Goal: Task Accomplishment & Management: Manage account settings

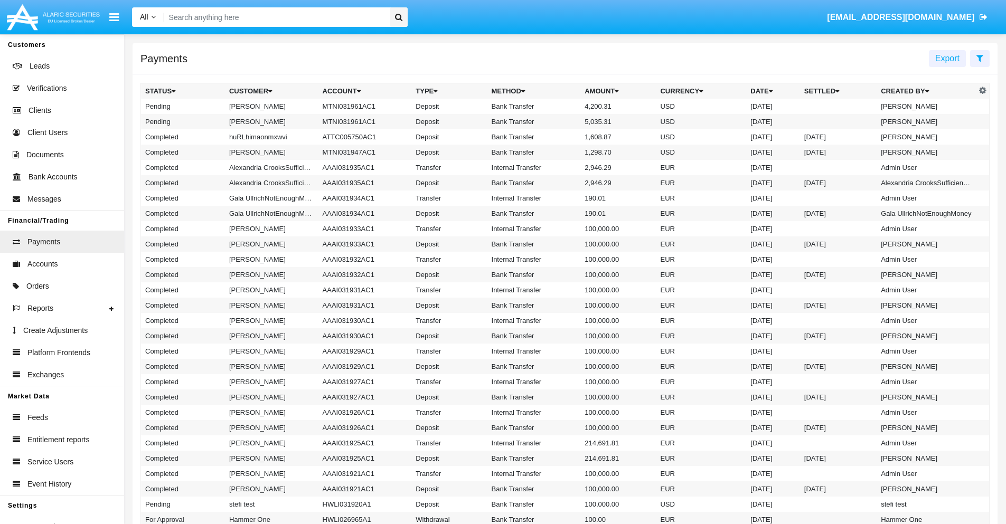
click at [980, 58] on icon at bounding box center [979, 58] width 7 height 8
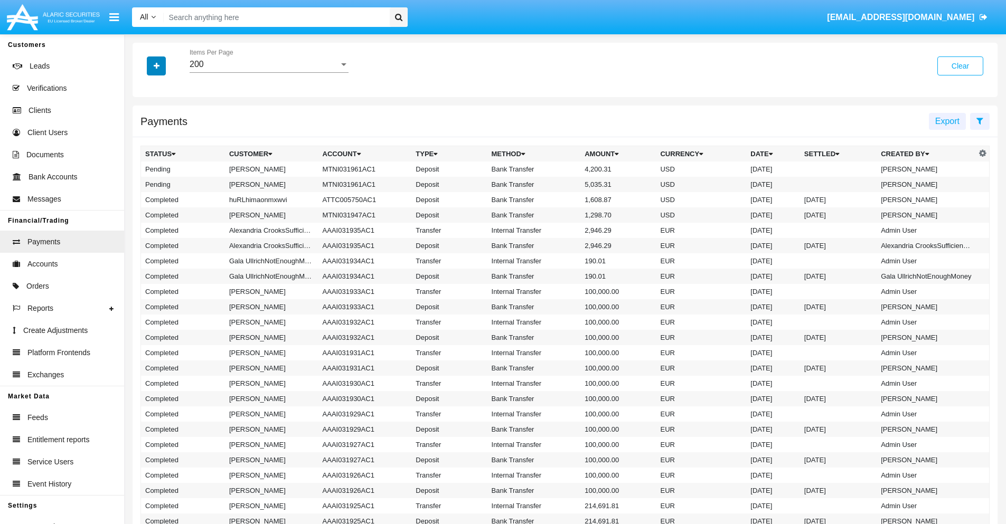
click at [156, 65] on icon "button" at bounding box center [157, 65] width 6 height 7
click at [165, 88] on span "Status" at bounding box center [166, 87] width 24 height 13
click at [145, 92] on input "Status" at bounding box center [145, 92] width 1 height 1
checkbox input "true"
click at [156, 65] on icon "button" at bounding box center [157, 65] width 6 height 7
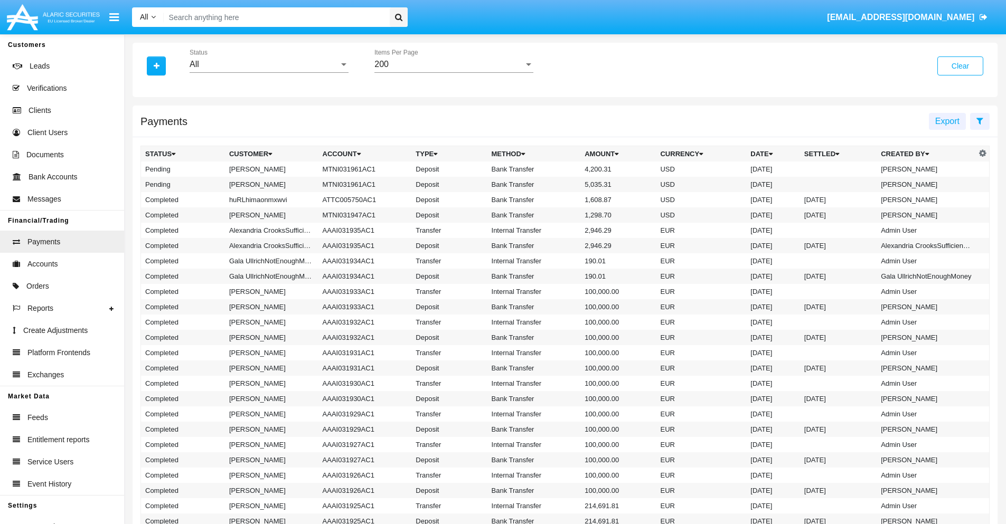
click at [269, 64] on div "All" at bounding box center [264, 65] width 149 height 10
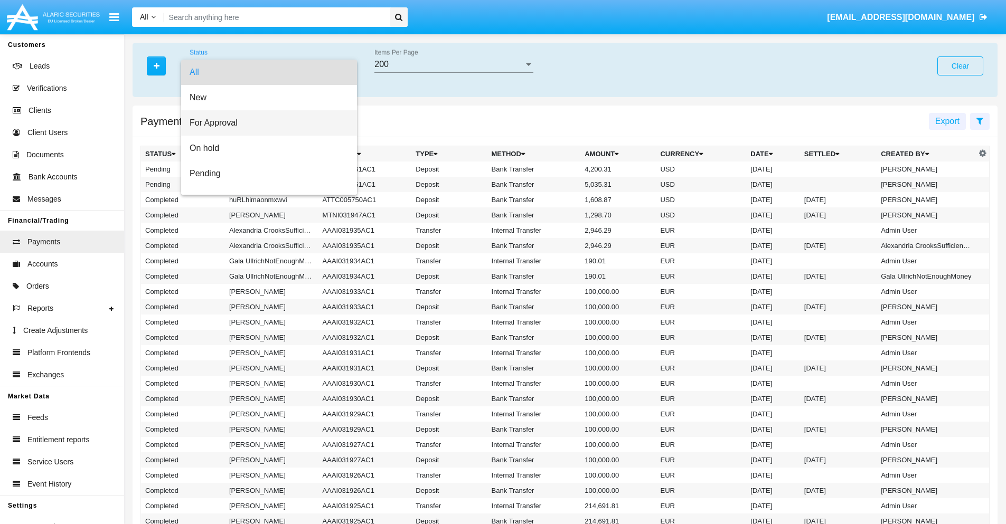
click at [265, 123] on span "For Approval" at bounding box center [269, 122] width 159 height 25
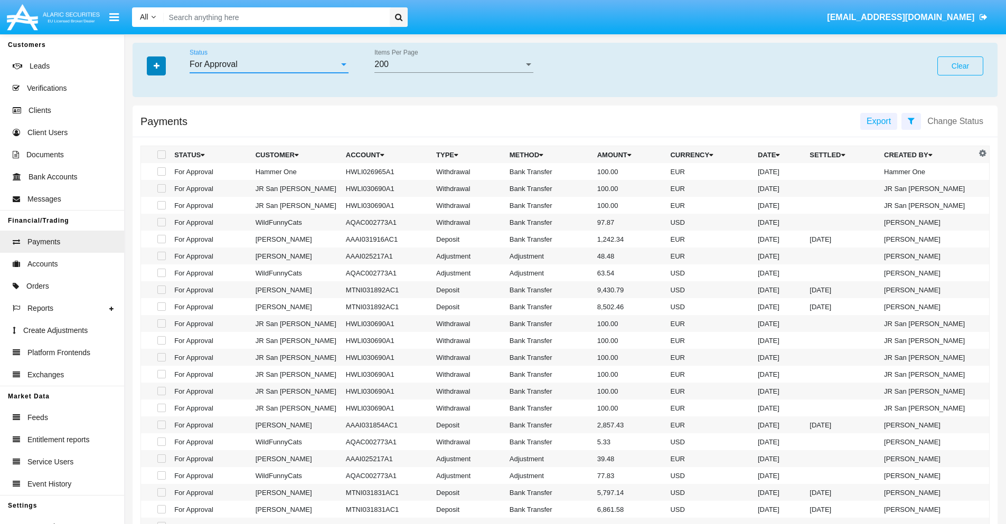
click at [156, 65] on icon "button" at bounding box center [157, 65] width 6 height 7
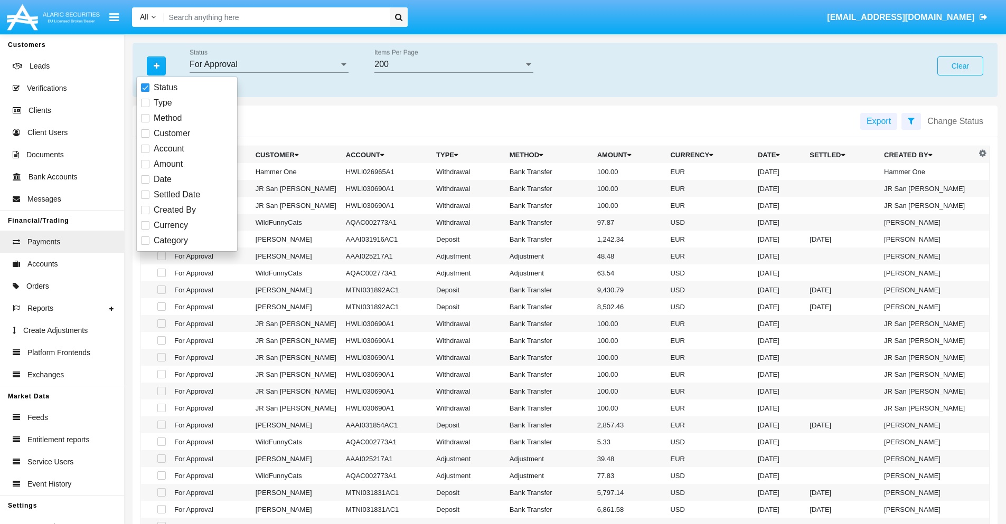
click at [171, 226] on span "Currency" at bounding box center [171, 225] width 34 height 13
click at [145, 230] on input "Currency" at bounding box center [145, 230] width 1 height 1
checkbox input "true"
click at [156, 65] on icon "button" at bounding box center [157, 65] width 6 height 7
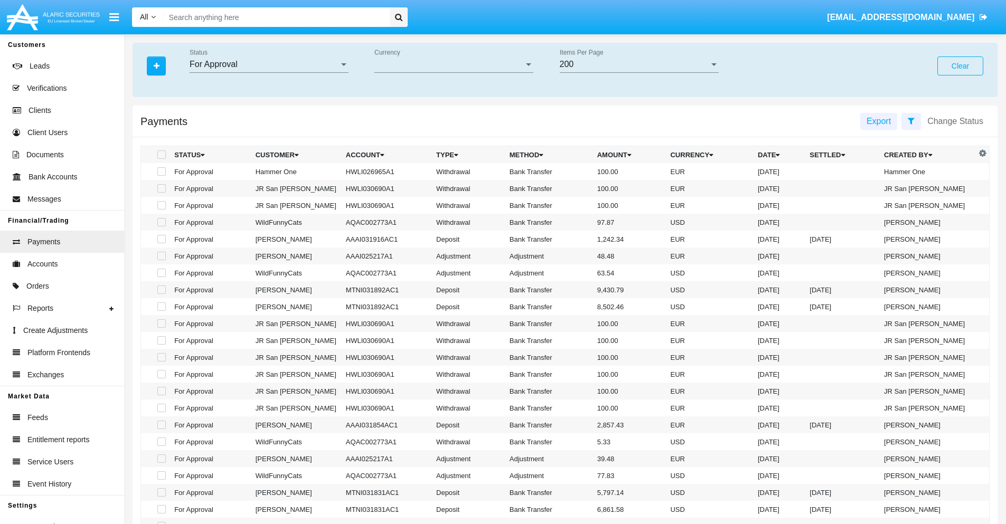
click at [454, 64] on span "Currency" at bounding box center [448, 65] width 149 height 10
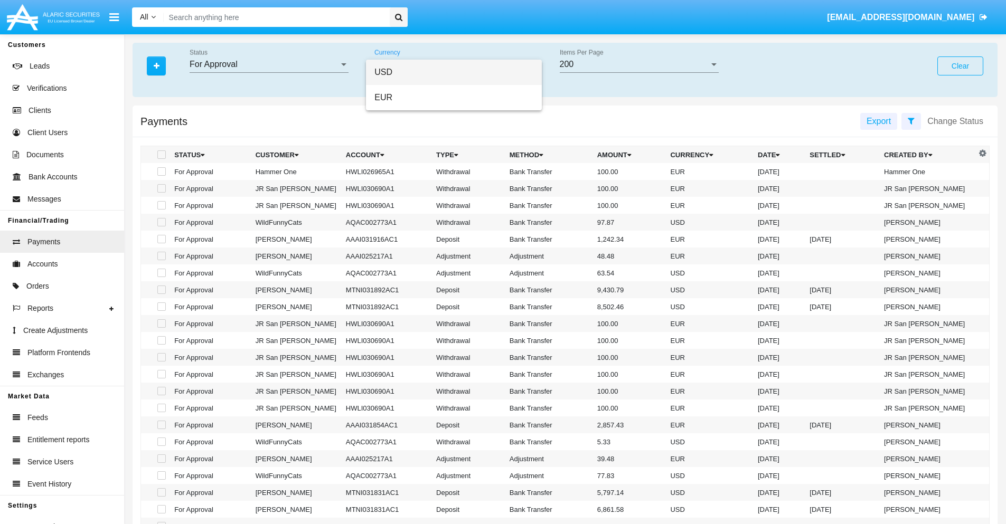
click at [454, 72] on span "USD" at bounding box center [453, 72] width 159 height 25
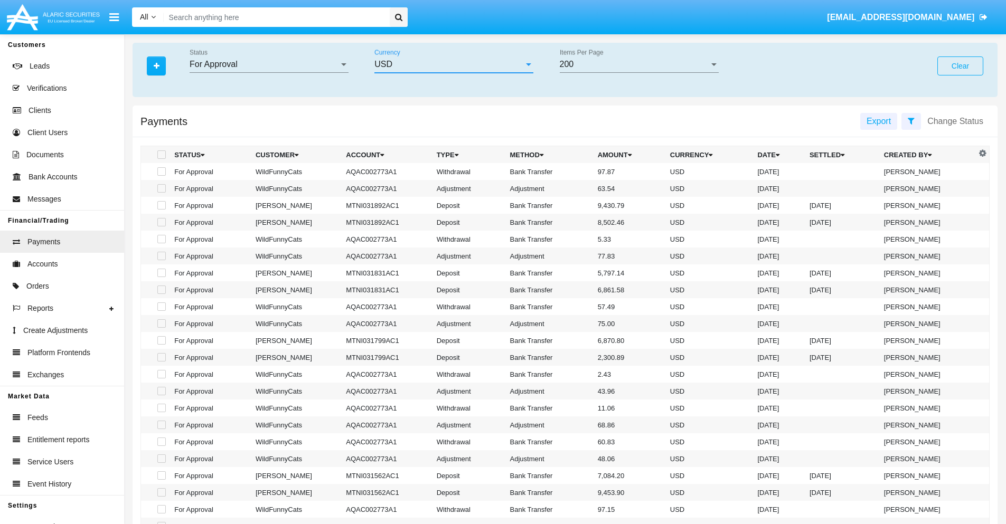
click at [161, 172] on span at bounding box center [161, 171] width 8 height 8
click at [161, 176] on input "checkbox" at bounding box center [161, 176] width 1 height 1
checkbox input "true"
click at [161, 189] on span at bounding box center [161, 188] width 8 height 8
click at [161, 193] on input "checkbox" at bounding box center [161, 193] width 1 height 1
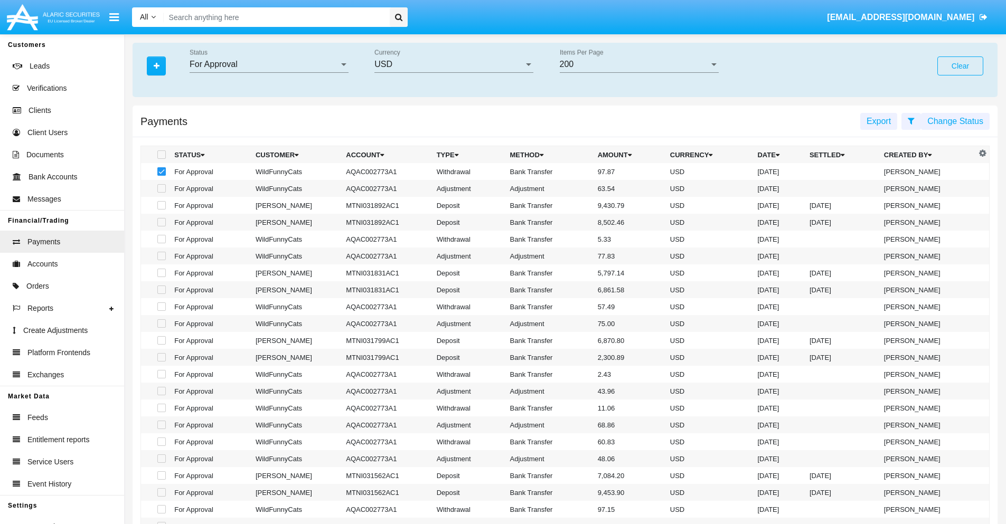
checkbox input "true"
click at [955, 121] on button "Change Status" at bounding box center [955, 121] width 69 height 17
